Goal: Find contact information: Find contact information

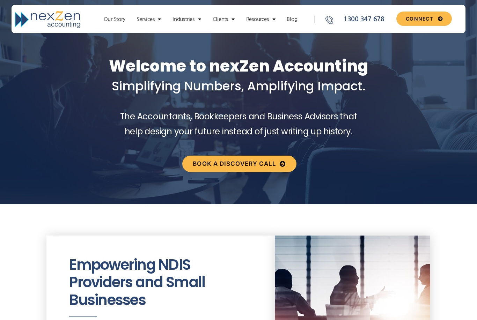
click at [149, 19] on link "Services" at bounding box center [148, 19] width 31 height 7
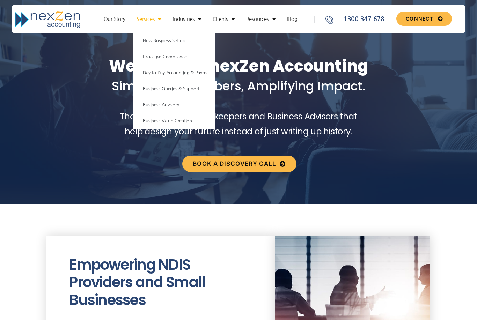
click at [115, 18] on link "Our Story" at bounding box center [114, 19] width 29 height 7
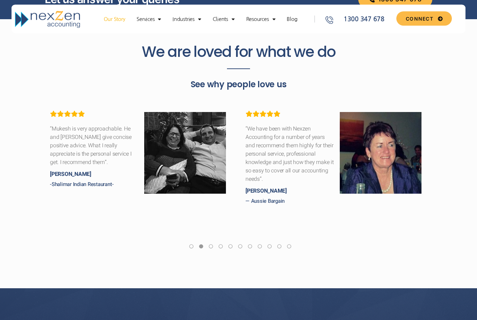
scroll to position [1939, 0]
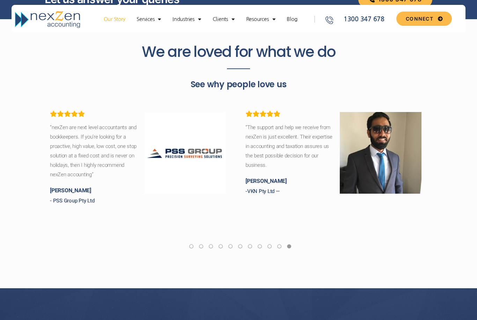
click at [147, 20] on link "Services" at bounding box center [148, 19] width 31 height 7
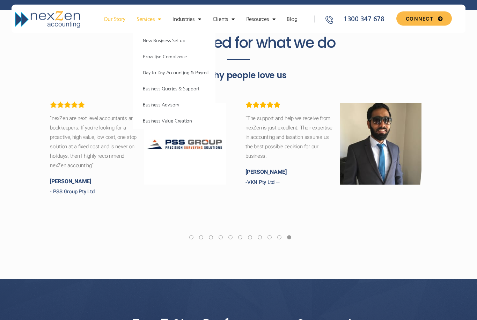
scroll to position [1948, 0]
click at [164, 89] on link "Business Queries & Support" at bounding box center [174, 89] width 82 height 16
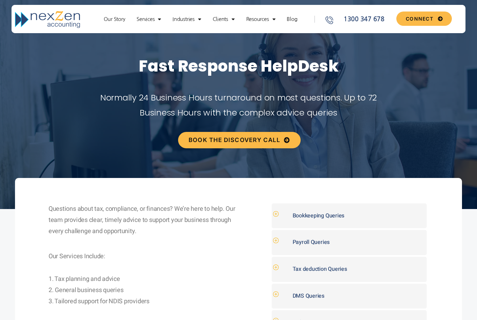
click at [361, 17] on span "1300 347 678" at bounding box center [363, 19] width 43 height 9
